Goal: Information Seeking & Learning: Learn about a topic

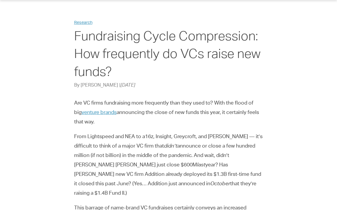
scroll to position [41, 0]
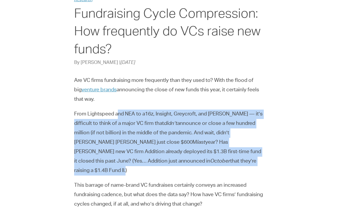
drag, startPoint x: 122, startPoint y: 117, endPoint x: 179, endPoint y: 160, distance: 71.9
click at [179, 160] on p "From Lightspeed and NEA to a16z, Insight, Greycroft, and [PERSON_NAME] — it’s d…" at bounding box center [168, 143] width 189 height 66
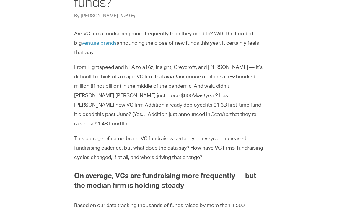
scroll to position [88, 0]
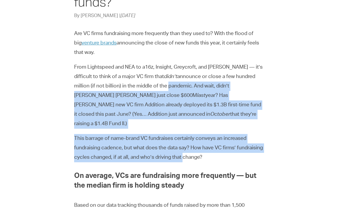
drag, startPoint x: 144, startPoint y: 82, endPoint x: 212, endPoint y: 145, distance: 92.5
click at [212, 145] on p "This barrage of name-brand VC fundraises certainly conveys an increased fundrai…" at bounding box center [168, 148] width 189 height 28
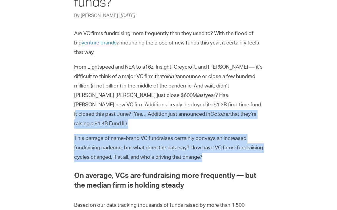
drag, startPoint x: 233, startPoint y: 148, endPoint x: 134, endPoint y: 105, distance: 108.5
click at [134, 105] on p "From Lightspeed and NEA to a16z, Insight, Greycroft, and [PERSON_NAME] — it’s d…" at bounding box center [168, 96] width 189 height 66
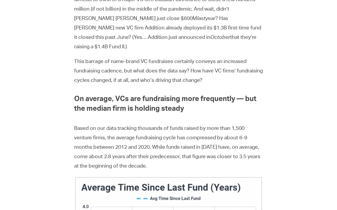
scroll to position [218, 0]
